Goal: Task Accomplishment & Management: Use online tool/utility

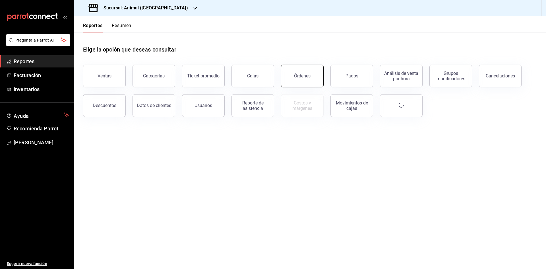
click at [302, 83] on button "Órdenes" at bounding box center [302, 76] width 43 height 23
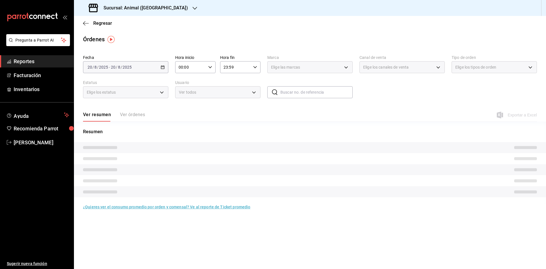
click at [239, 66] on input "23:59" at bounding box center [235, 66] width 31 height 11
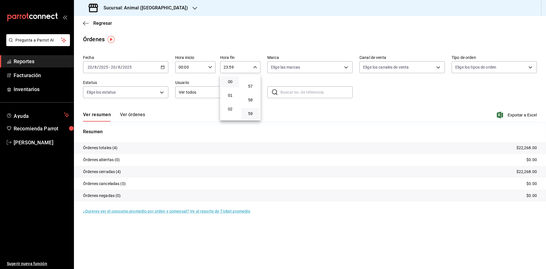
click at [231, 84] on button "00" at bounding box center [230, 81] width 18 height 11
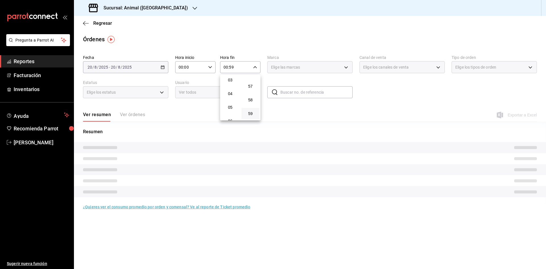
scroll to position [43, 0]
click at [229, 105] on span "05" at bounding box center [230, 107] width 11 height 5
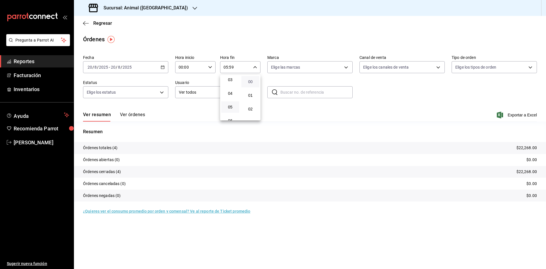
click at [252, 82] on span "00" at bounding box center [250, 81] width 11 height 5
type input "05:00"
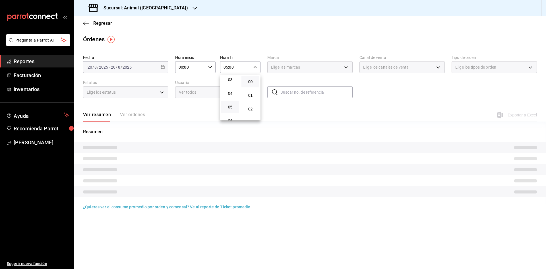
click at [258, 29] on div at bounding box center [273, 134] width 546 height 269
click at [189, 64] on input "00:00" at bounding box center [190, 66] width 31 height 11
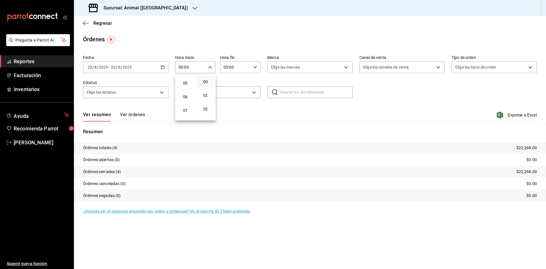
scroll to position [67, 0]
click at [185, 82] on span "05" at bounding box center [185, 83] width 11 height 5
type input "05:00"
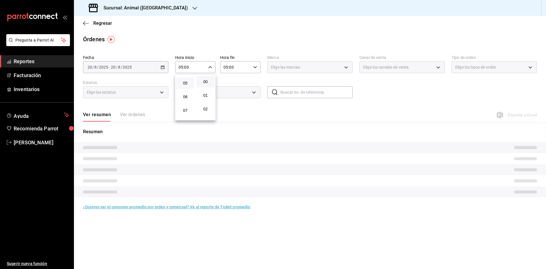
click at [161, 67] on div at bounding box center [273, 134] width 546 height 269
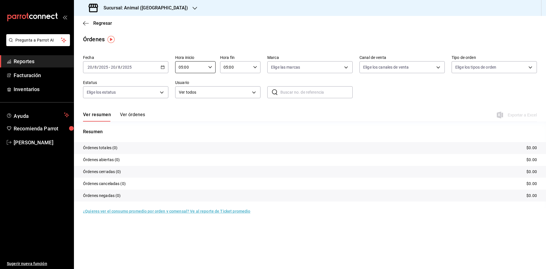
click at [164, 67] on \(Stroke\) "button" at bounding box center [162, 67] width 3 height 3
click at [101, 144] on li "Rango de fechas" at bounding box center [109, 148] width 53 height 13
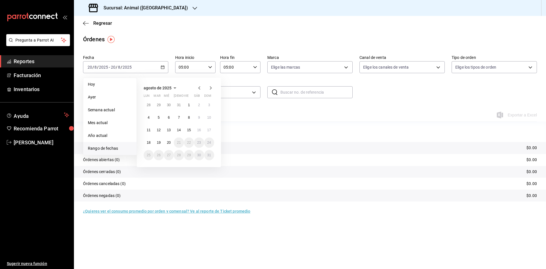
click at [198, 88] on icon "button" at bounding box center [199, 87] width 7 height 7
click at [157, 107] on button "1" at bounding box center [159, 107] width 10 height 10
click at [178, 152] on button "31" at bounding box center [179, 157] width 10 height 10
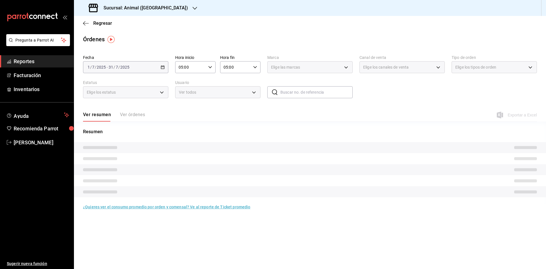
click at [134, 116] on div "Ver resumen Ver órdenes" at bounding box center [114, 117] width 62 height 10
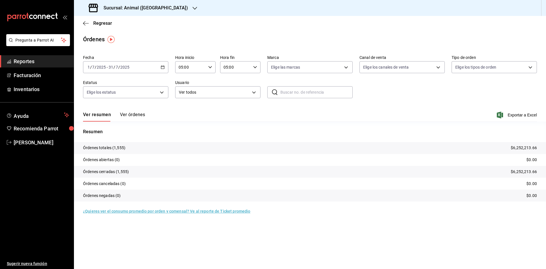
click at [135, 112] on button "Ver órdenes" at bounding box center [132, 117] width 25 height 10
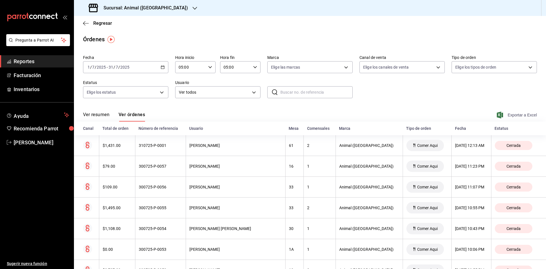
click at [508, 113] on span "Exportar a Excel" at bounding box center [517, 114] width 39 height 7
click at [505, 113] on span "Exportar a Excel" at bounding box center [517, 114] width 39 height 7
click at [150, 66] on div "2025-07-01 1 / 7 / 2025 - 2025-07-31 31 / 7 / 2025" at bounding box center [125, 67] width 85 height 12
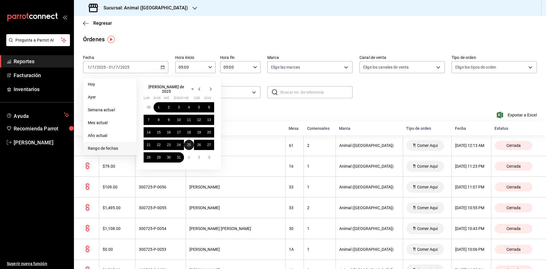
click at [191, 143] on abbr "25" at bounding box center [189, 145] width 4 height 4
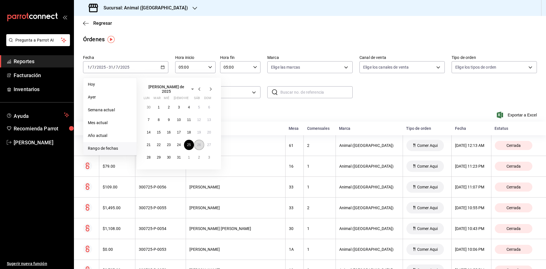
click at [201, 144] on button "26" at bounding box center [199, 145] width 10 height 10
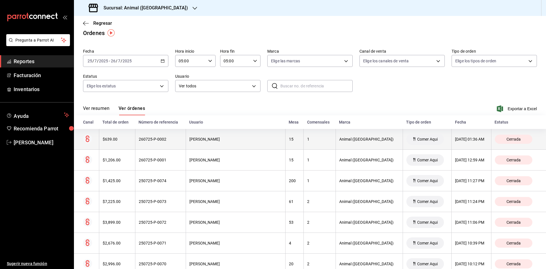
scroll to position [7, 0]
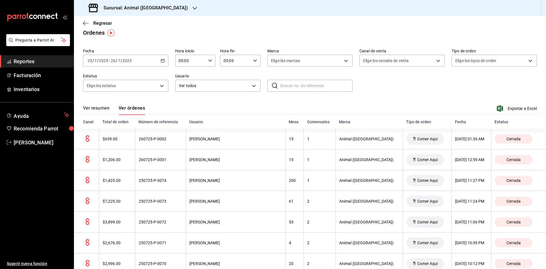
click at [138, 55] on div "2025-07-25 25 / 7 / 2025 - 2025-07-26 26 / 7 / 2025" at bounding box center [125, 61] width 85 height 12
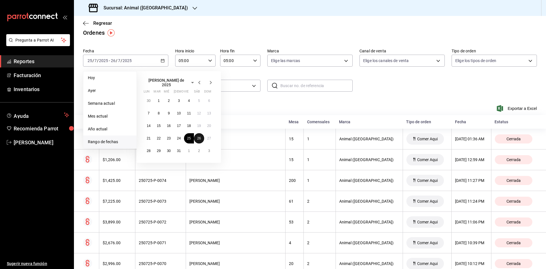
click at [195, 135] on button "26" at bounding box center [199, 138] width 10 height 10
click at [211, 138] on button "27" at bounding box center [209, 138] width 10 height 10
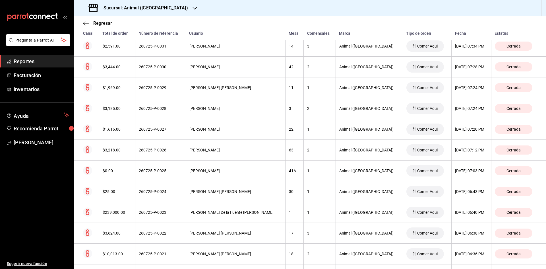
scroll to position [422, 0]
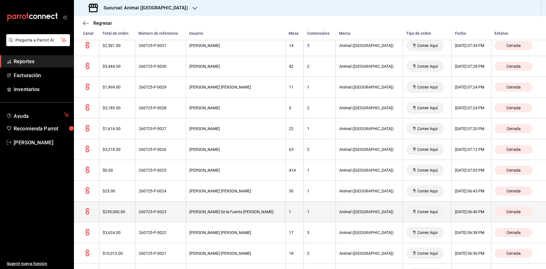
click at [347, 213] on div "Animal (St Regis)" at bounding box center [369, 211] width 60 height 5
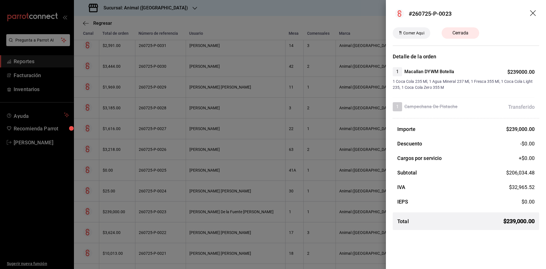
click at [218, 116] on div at bounding box center [273, 134] width 546 height 269
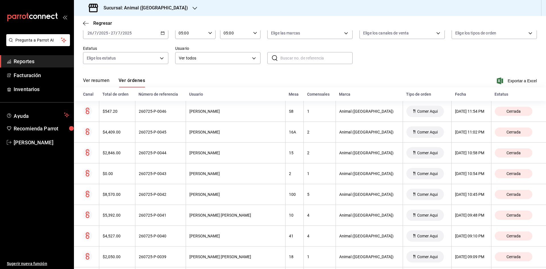
scroll to position [0, 0]
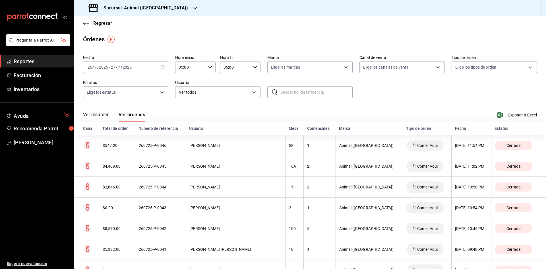
click at [140, 68] on div "2025-07-26 26 / 7 / 2025 - 2025-07-27 27 / 7 / 2025" at bounding box center [125, 67] width 85 height 12
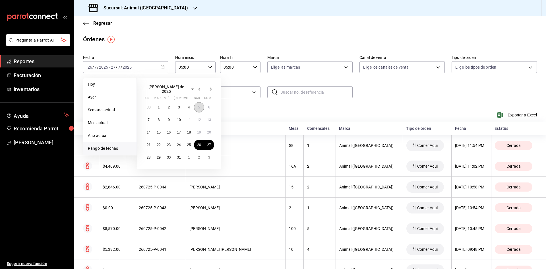
click at [195, 104] on button "5" at bounding box center [199, 107] width 10 height 10
click at [191, 105] on button "4" at bounding box center [189, 107] width 10 height 10
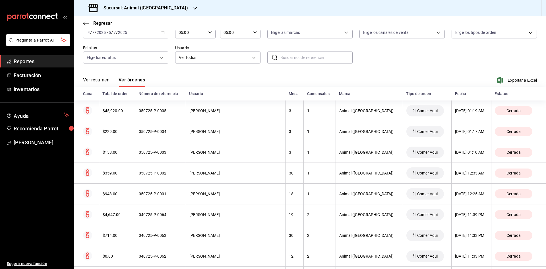
scroll to position [36, 0]
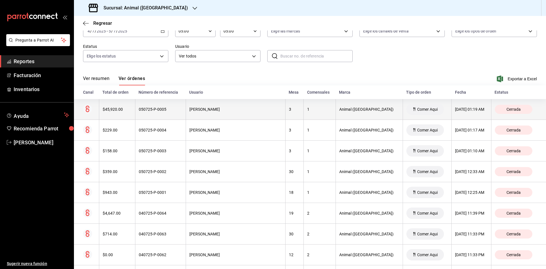
click at [455, 109] on div "05/07/2025 01:19 AM" at bounding box center [471, 109] width 33 height 5
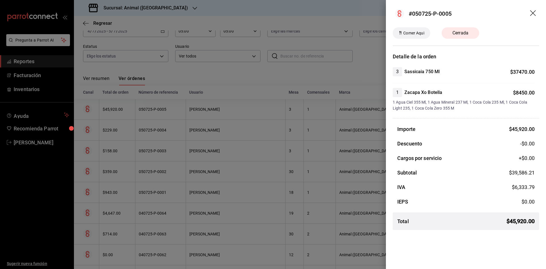
click at [340, 77] on div at bounding box center [273, 134] width 546 height 269
